Goal: Task Accomplishment & Management: Manage account settings

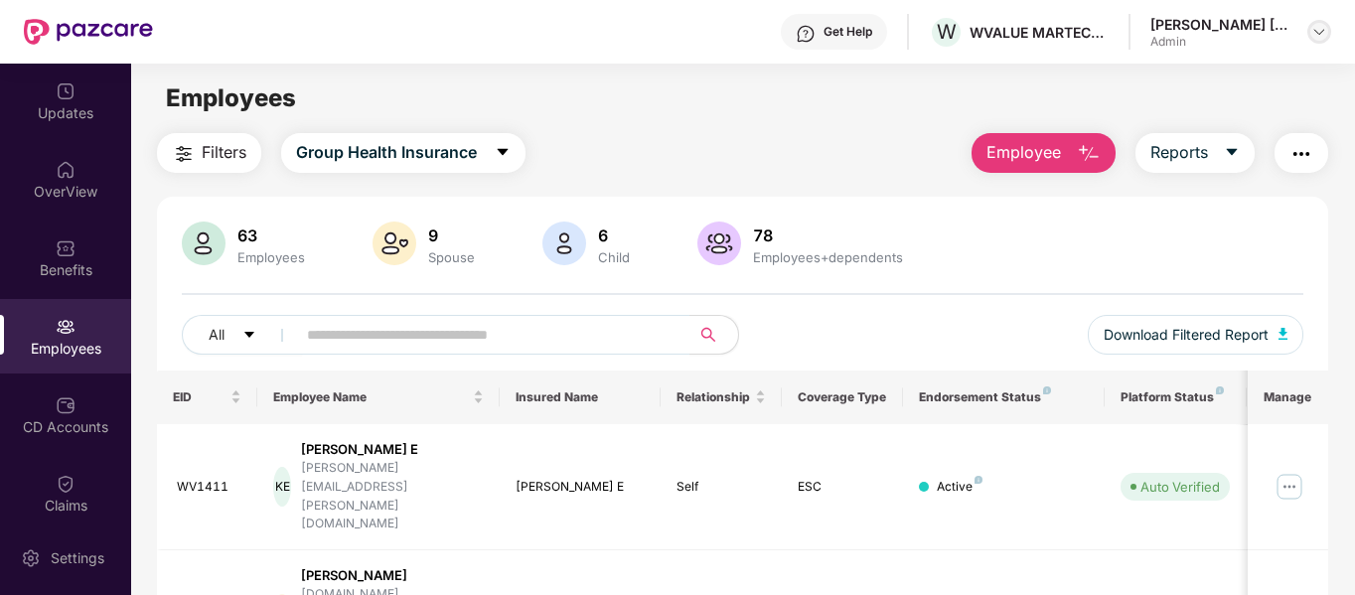
click at [1310, 34] on div at bounding box center [1319, 32] width 24 height 24
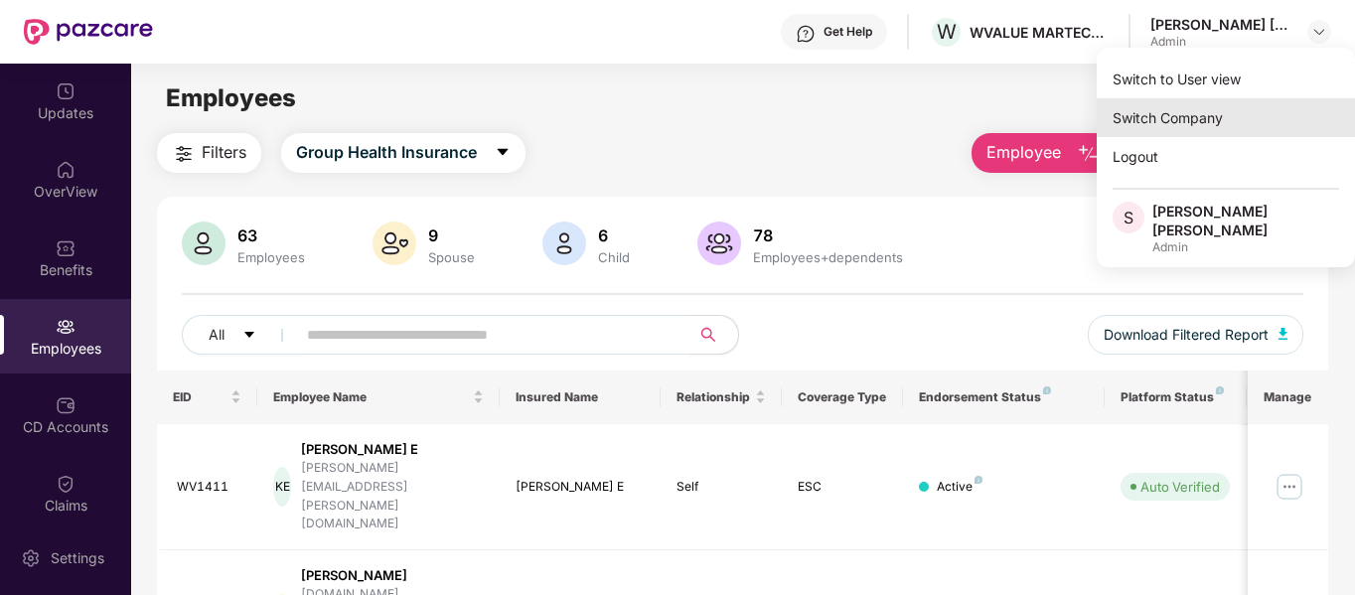
click at [1229, 116] on div "Switch Company" at bounding box center [1225, 117] width 258 height 39
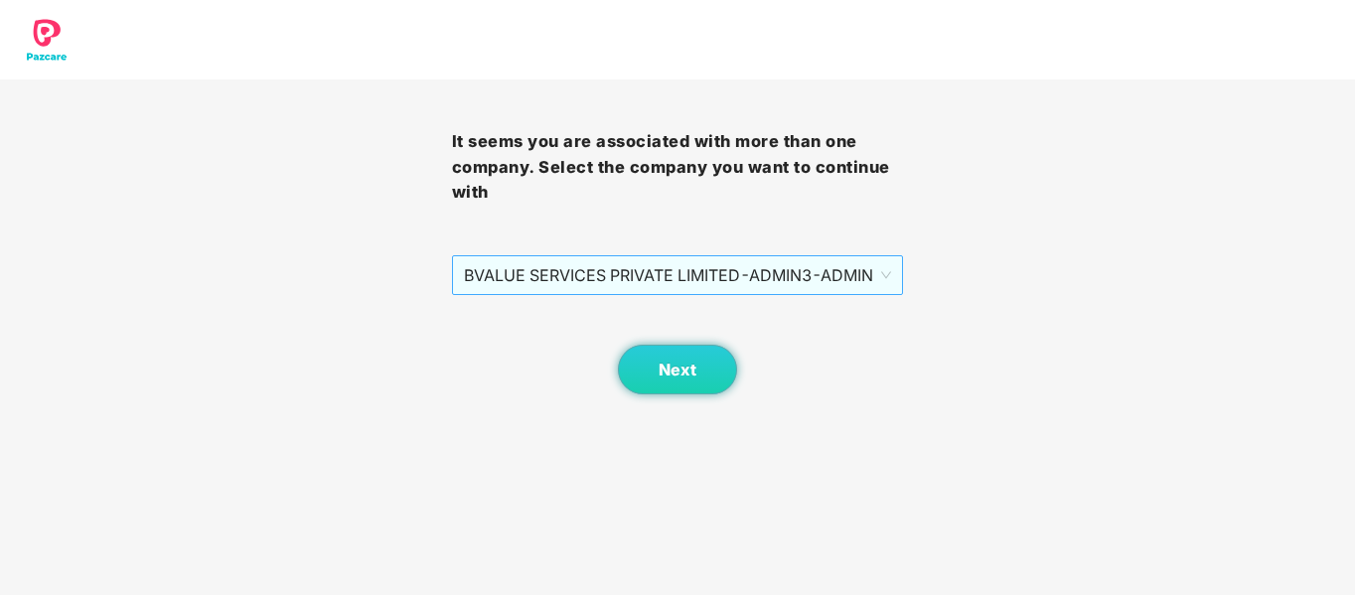
click at [744, 280] on span "BVALUE SERVICES PRIVATE LIMITED - ADMIN3 - ADMIN" at bounding box center [678, 275] width 428 height 38
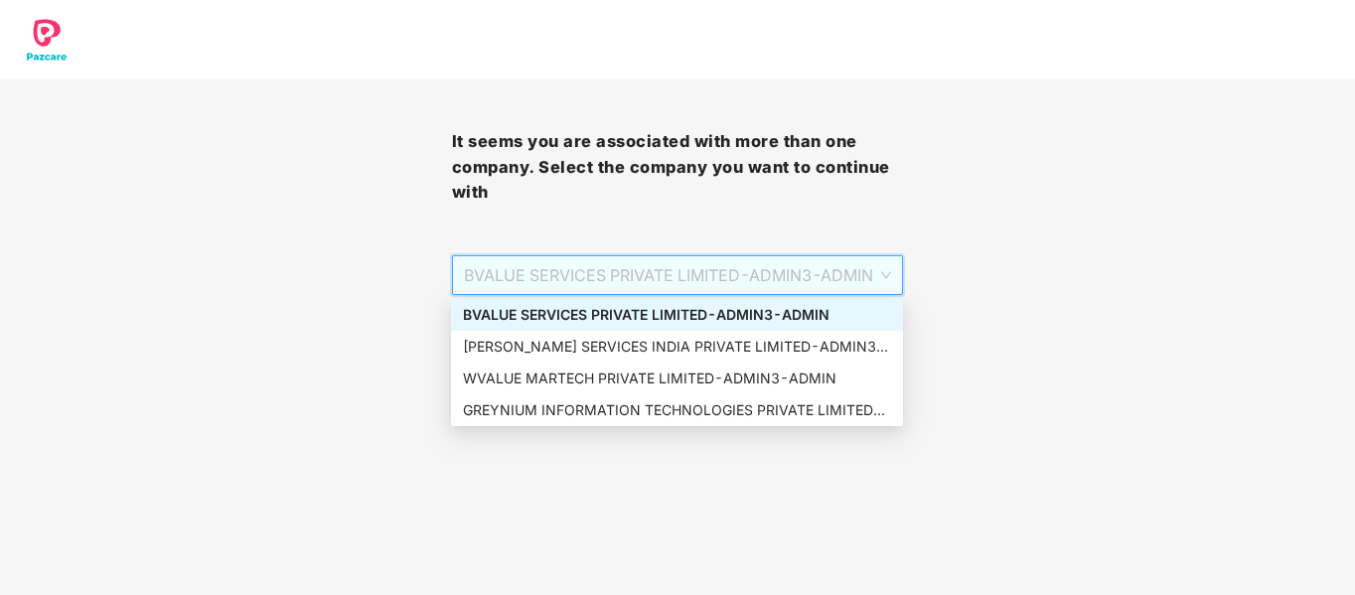
click at [687, 322] on div "BVALUE SERVICES PRIVATE LIMITED - ADMIN3 - ADMIN" at bounding box center [677, 315] width 428 height 22
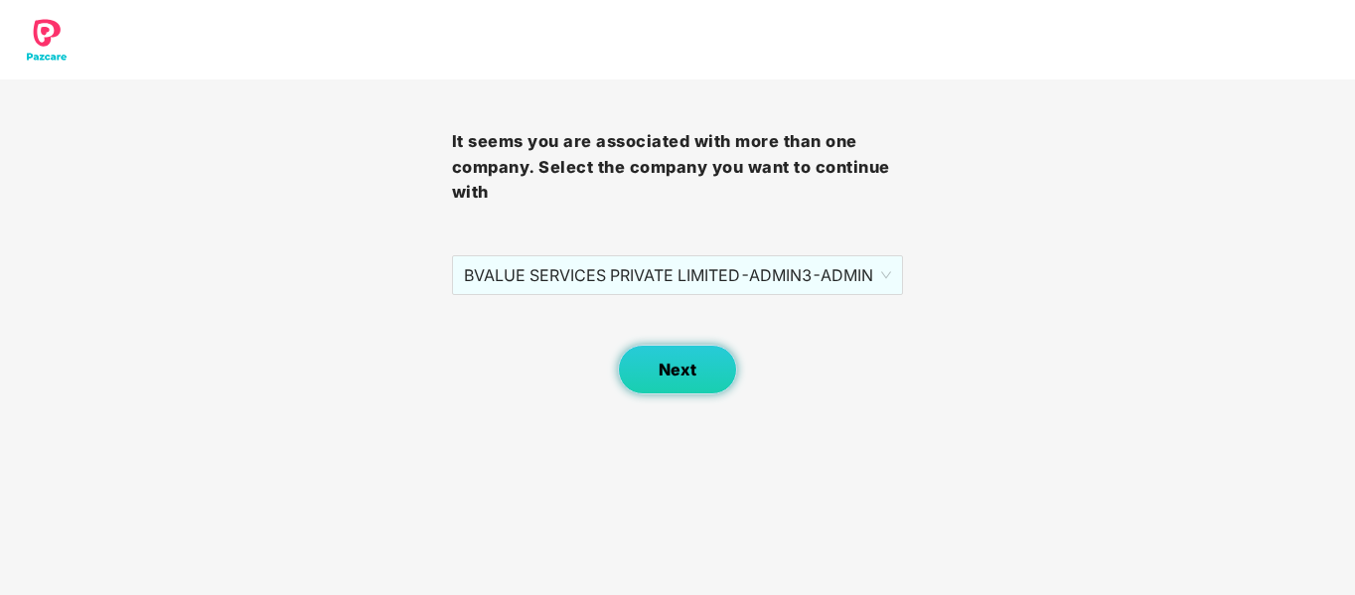
click at [695, 382] on button "Next" at bounding box center [677, 370] width 119 height 50
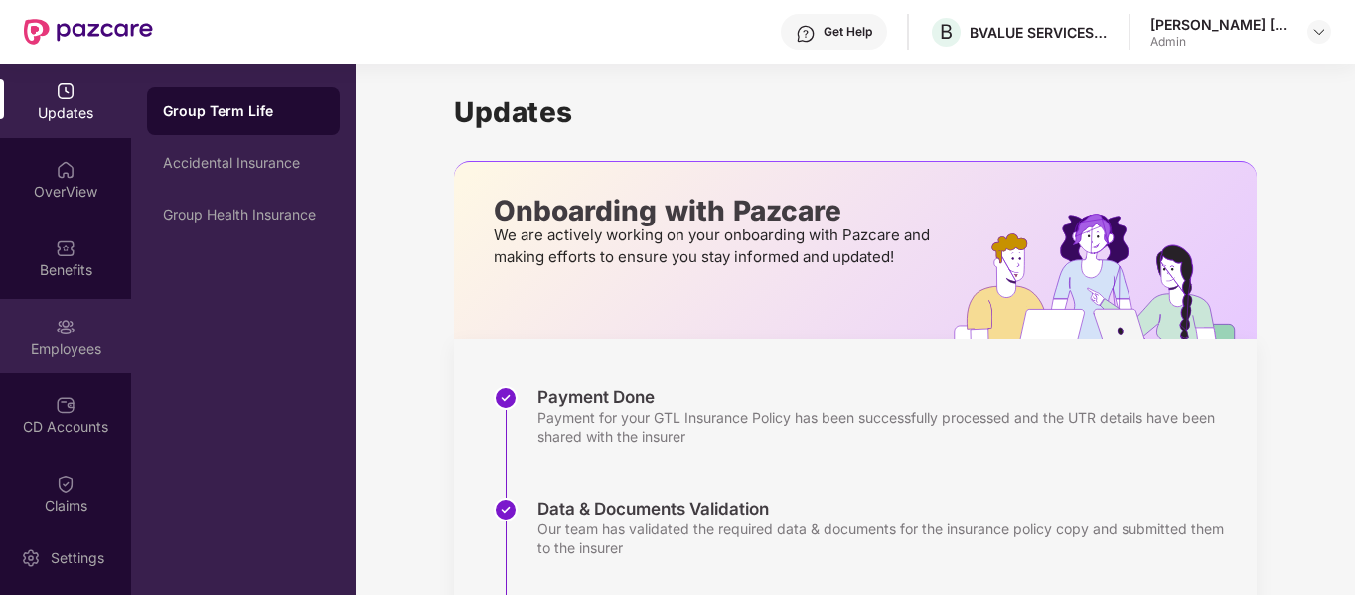
click at [70, 327] on img at bounding box center [66, 327] width 20 height 20
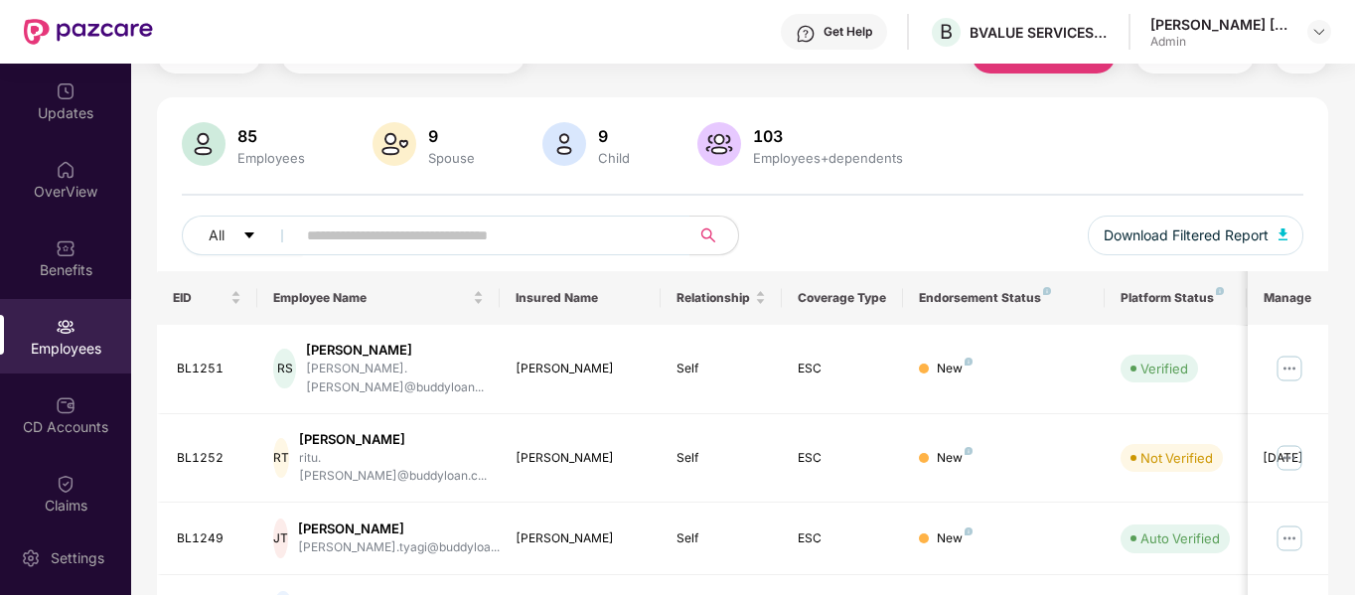
scroll to position [199, 0]
